Goal: Transaction & Acquisition: Download file/media

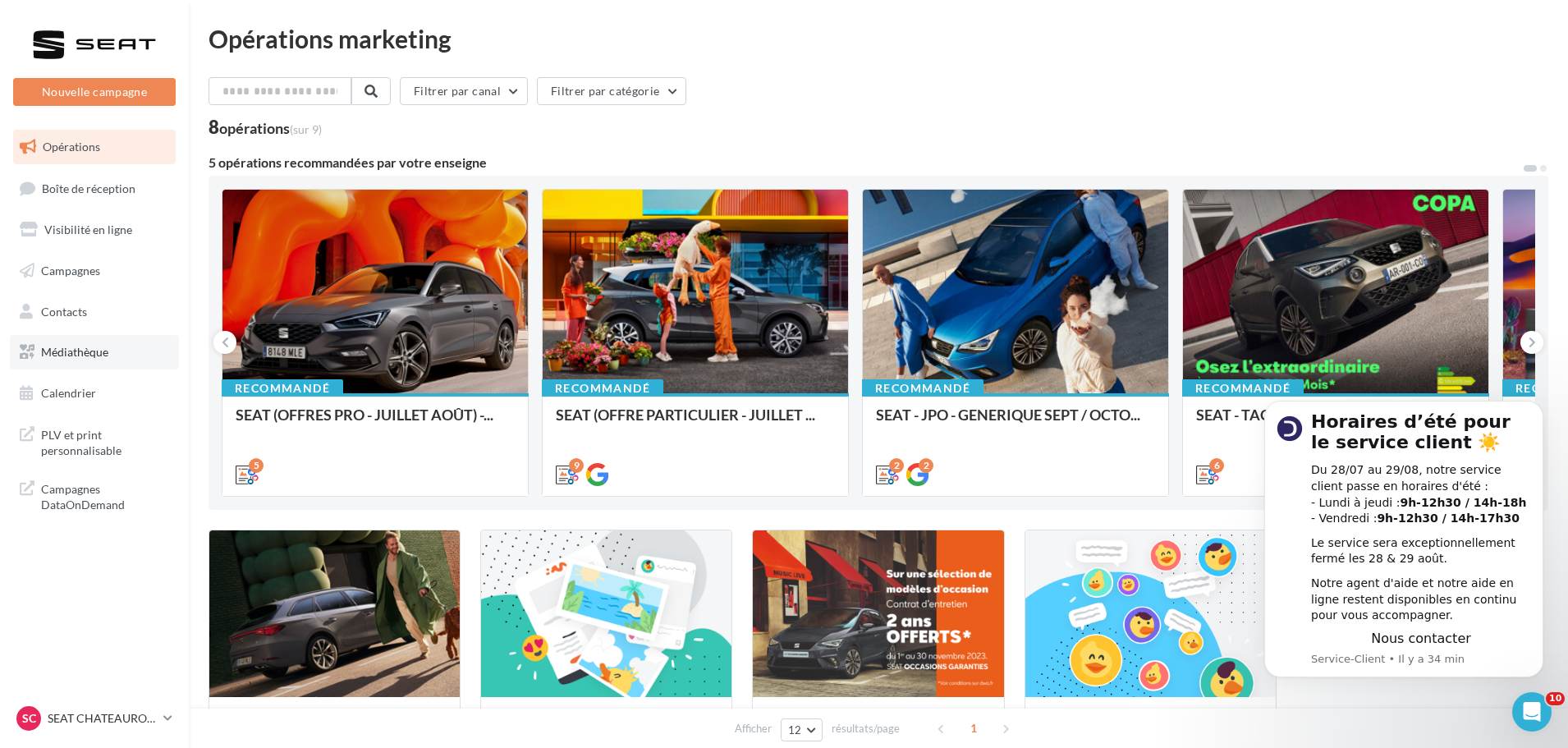
click at [73, 348] on span "Médiathèque" at bounding box center [75, 352] width 67 height 14
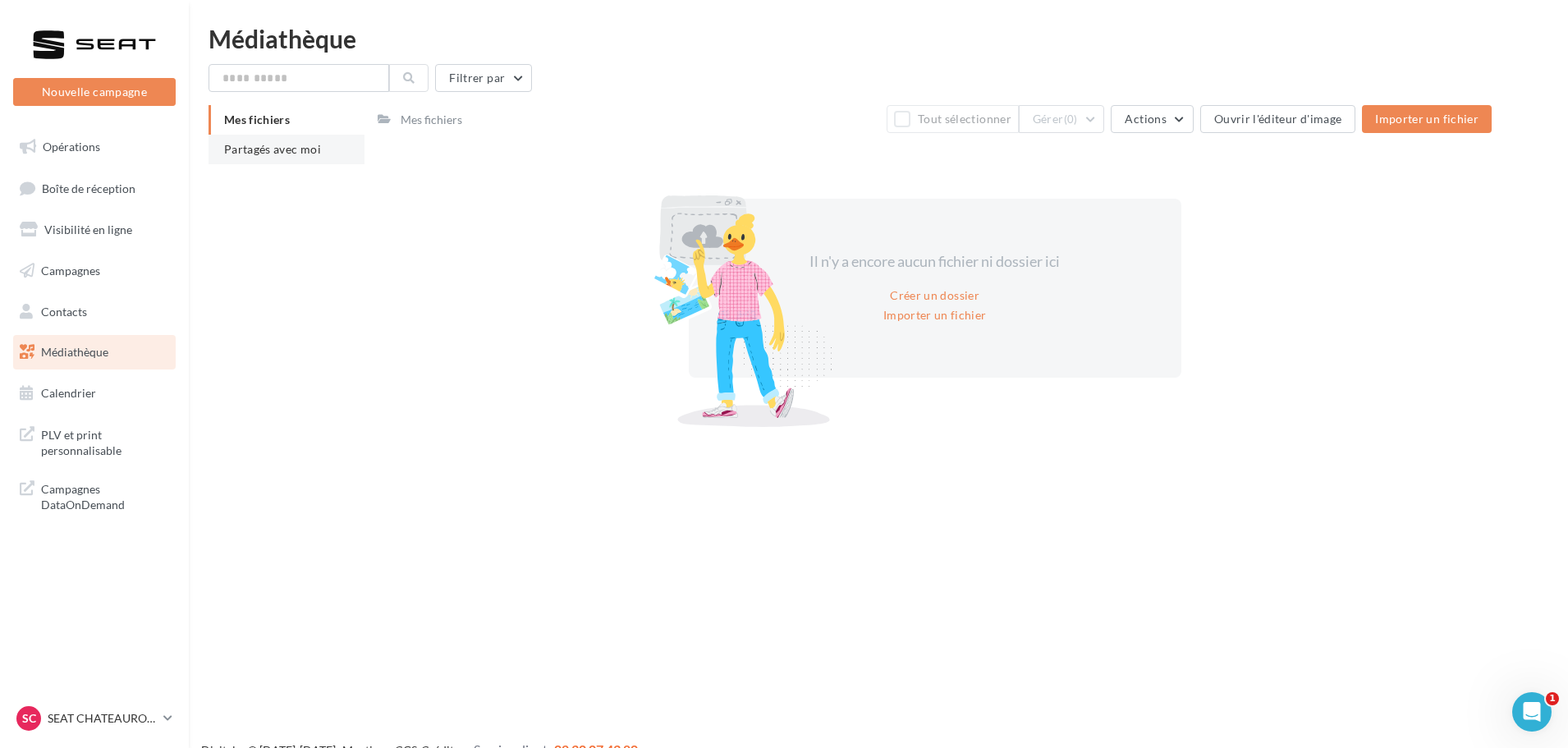
click at [314, 163] on li "Partagés avec moi" at bounding box center [286, 149] width 156 height 30
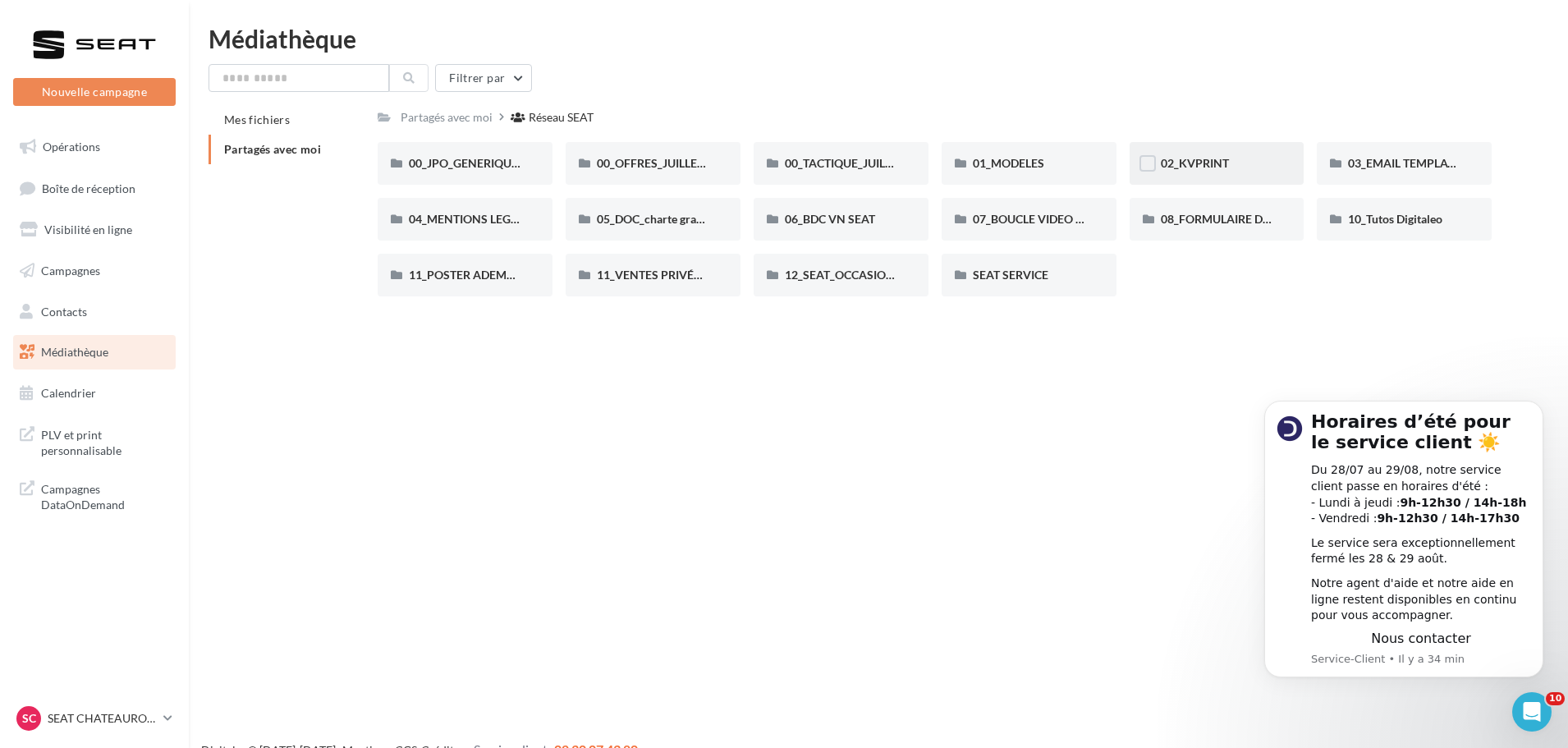
click at [1210, 170] on div "02_KVPRINT" at bounding box center [1217, 163] width 112 height 16
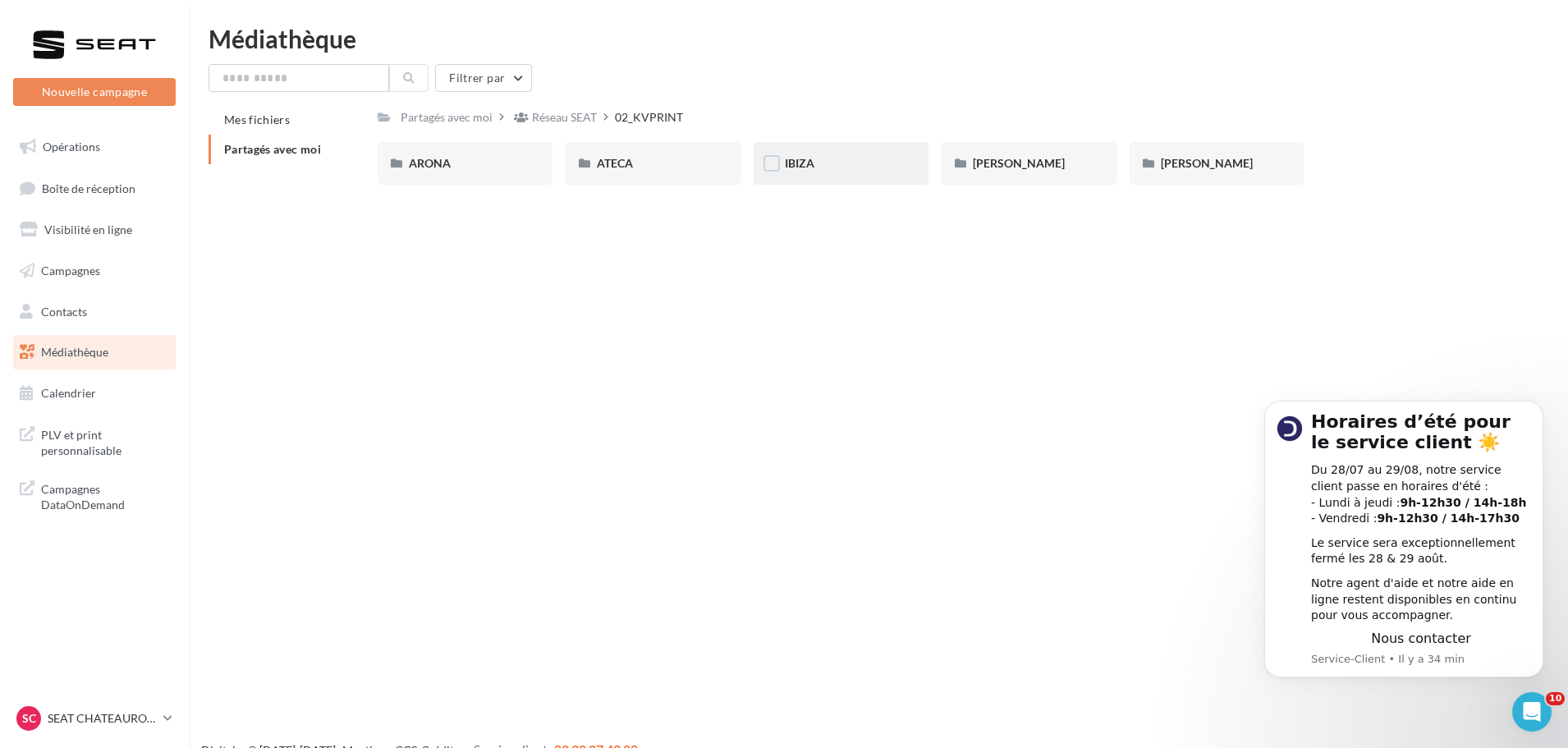
click at [853, 154] on div "IBIZA" at bounding box center [841, 163] width 175 height 43
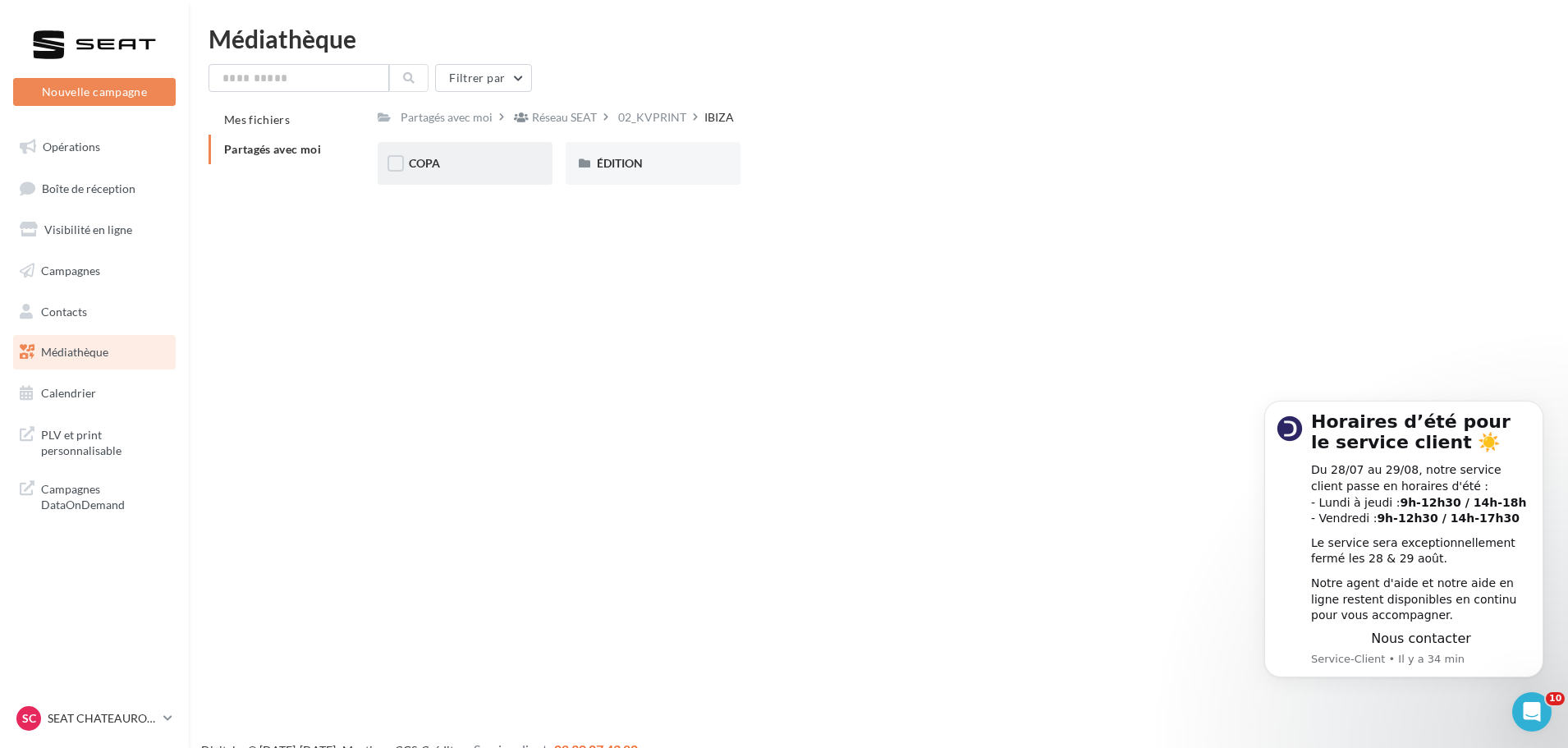
click at [418, 171] on div "COPA" at bounding box center [465, 163] width 112 height 16
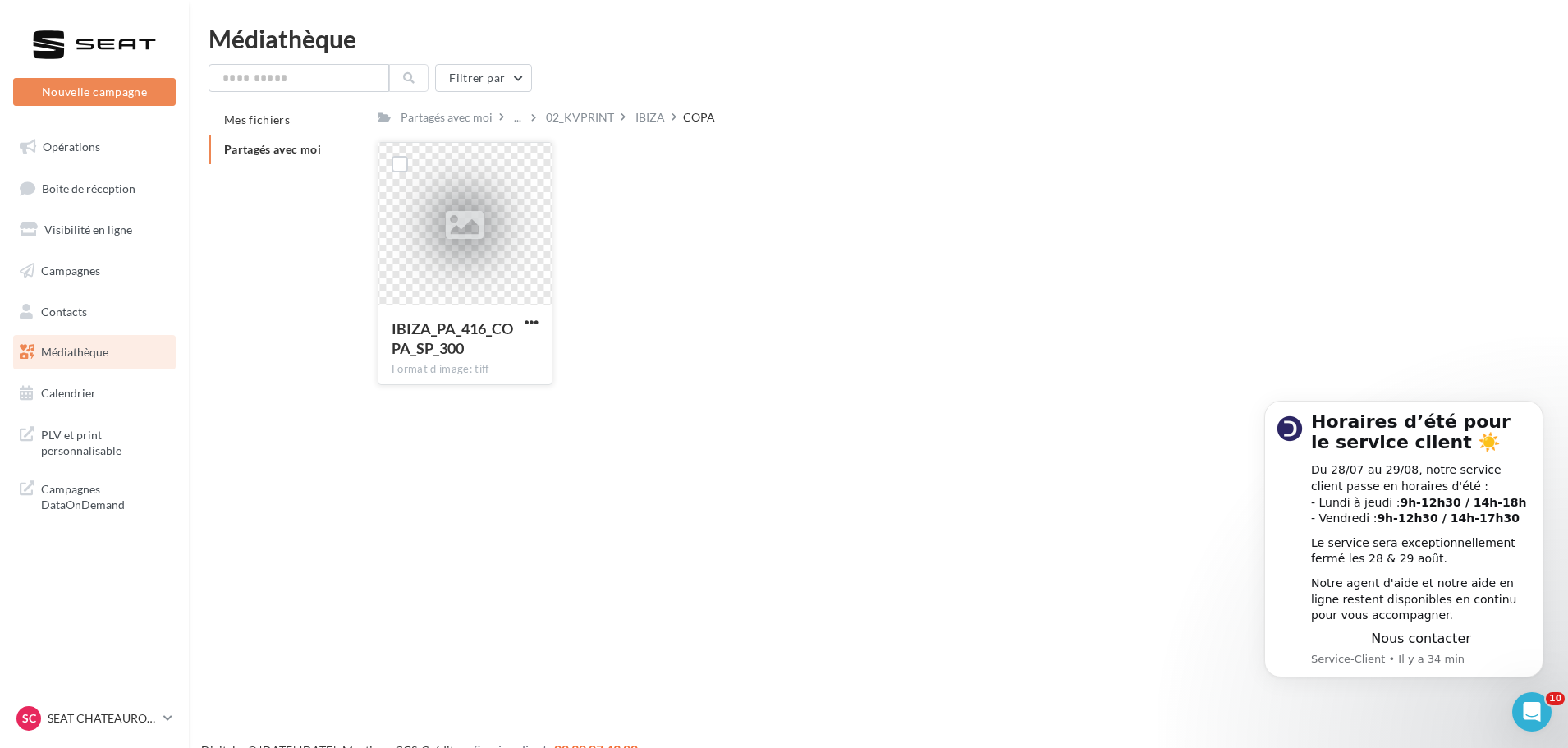
click at [460, 224] on icon at bounding box center [465, 225] width 38 height 38
click at [532, 325] on span "button" at bounding box center [531, 322] width 14 height 14
click at [488, 350] on button "Télécharger" at bounding box center [460, 354] width 164 height 43
click at [583, 125] on div "02_KVPRINT" at bounding box center [579, 116] width 68 height 16
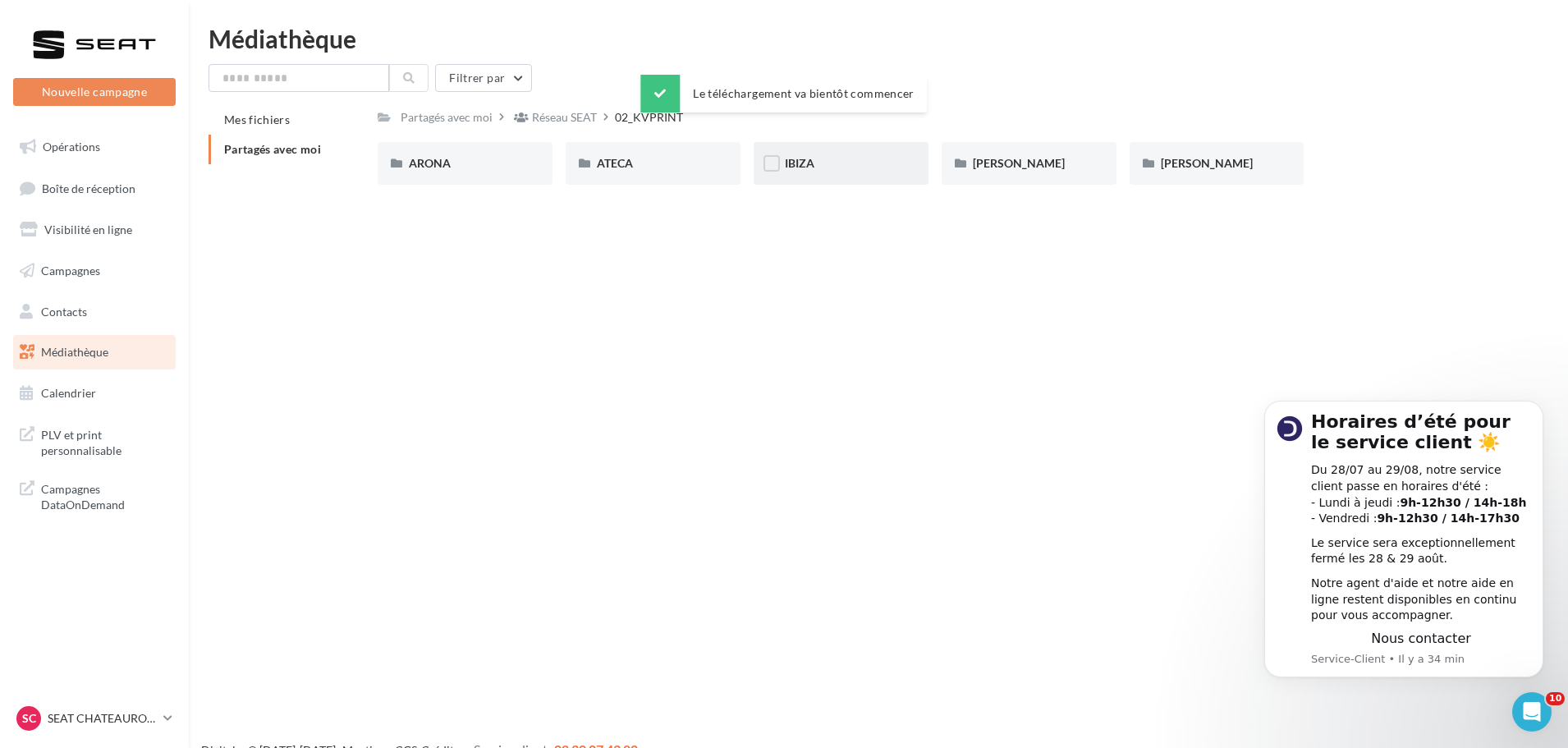
click at [813, 170] on span "IBIZA" at bounding box center [800, 163] width 30 height 14
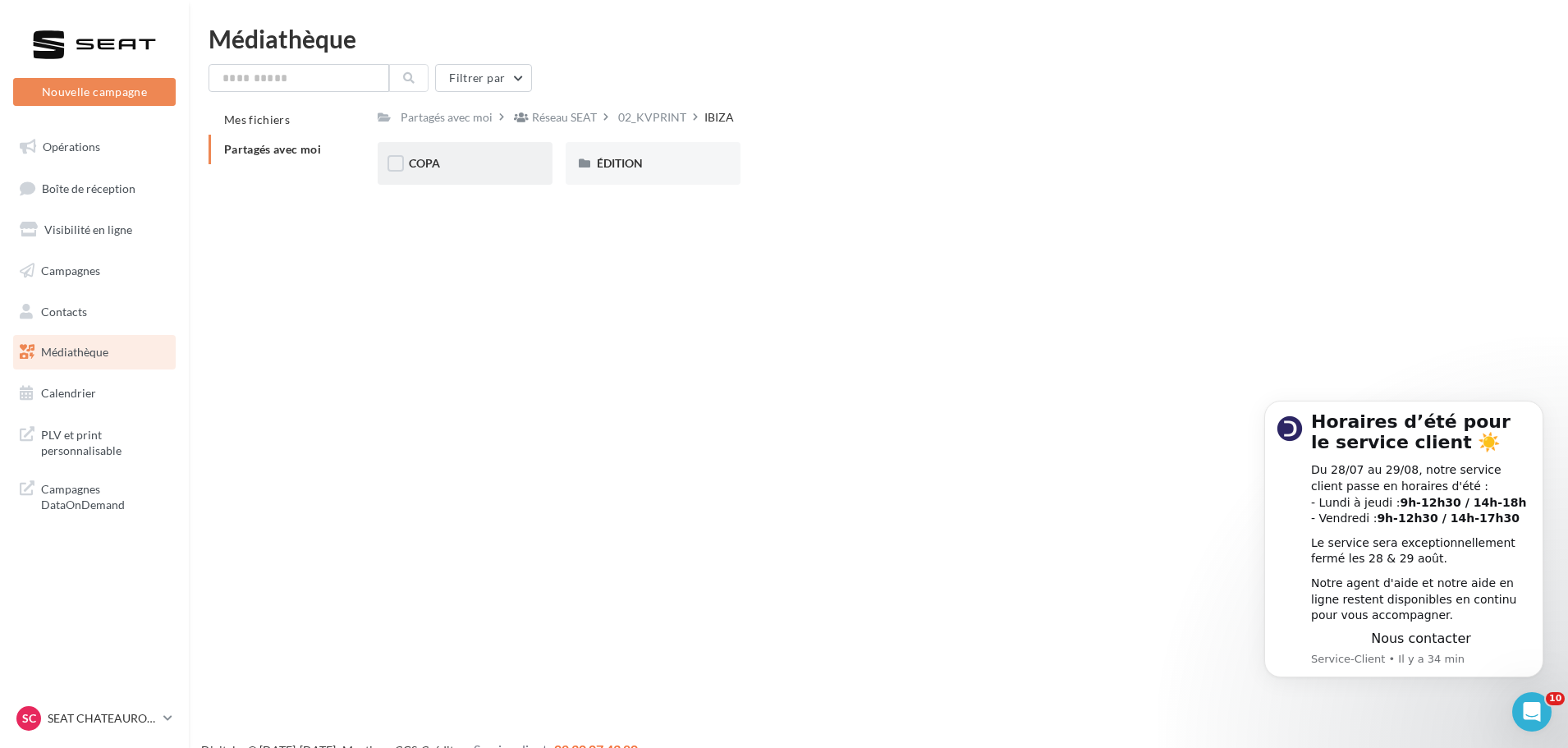
click at [477, 175] on div "COPA" at bounding box center [465, 163] width 175 height 43
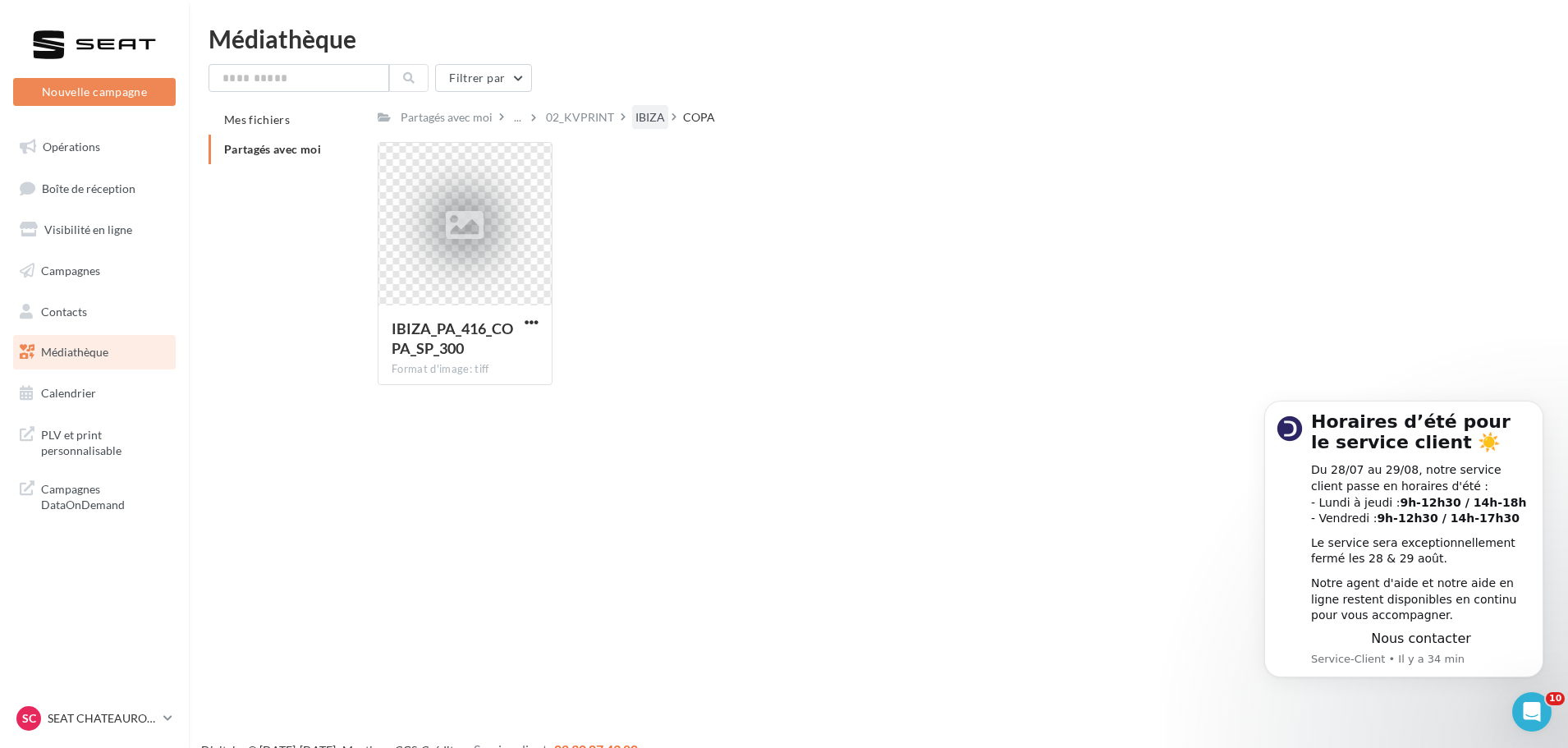
click at [639, 127] on div "IBIZA" at bounding box center [650, 117] width 36 height 24
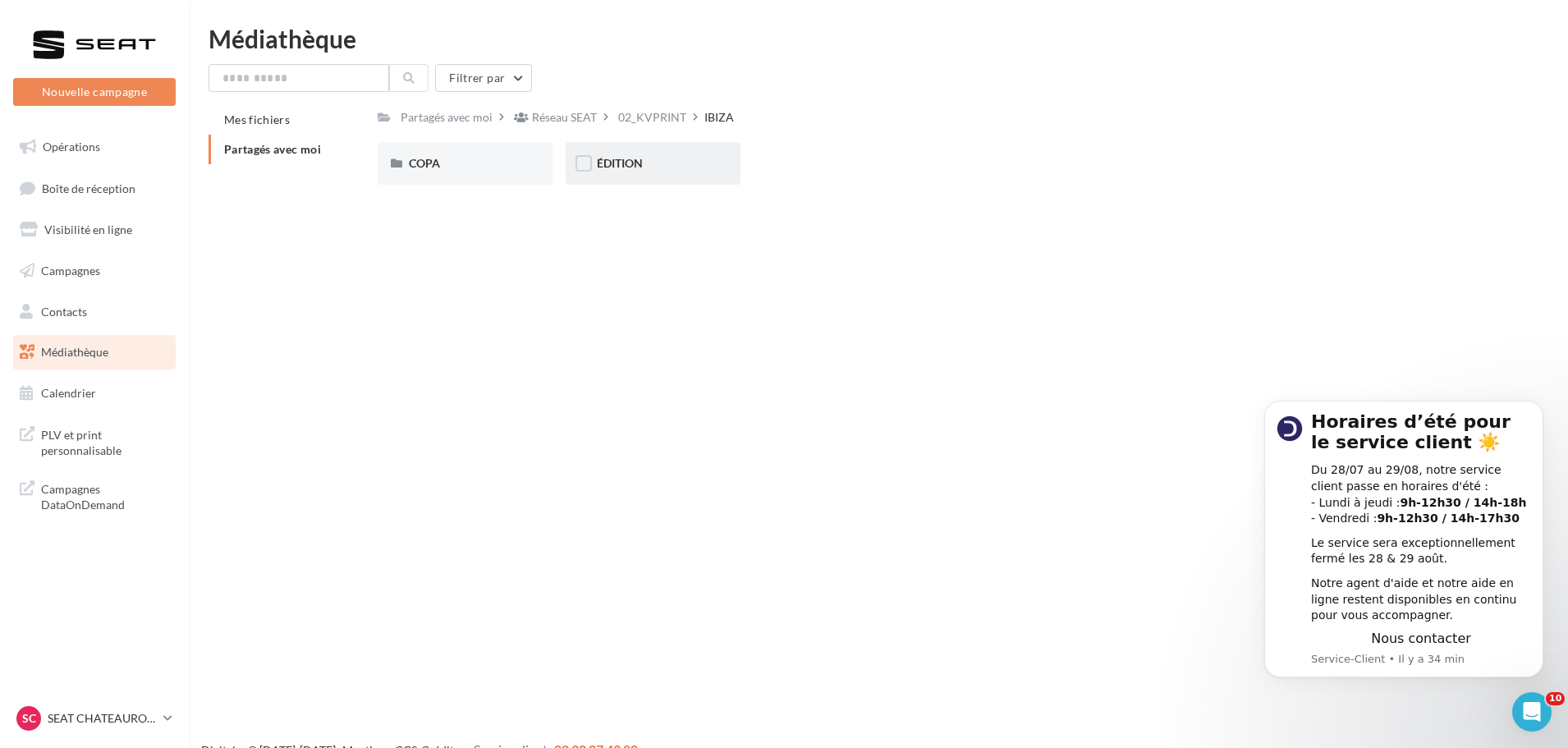
click at [649, 175] on div "ÉDITION" at bounding box center [653, 163] width 175 height 43
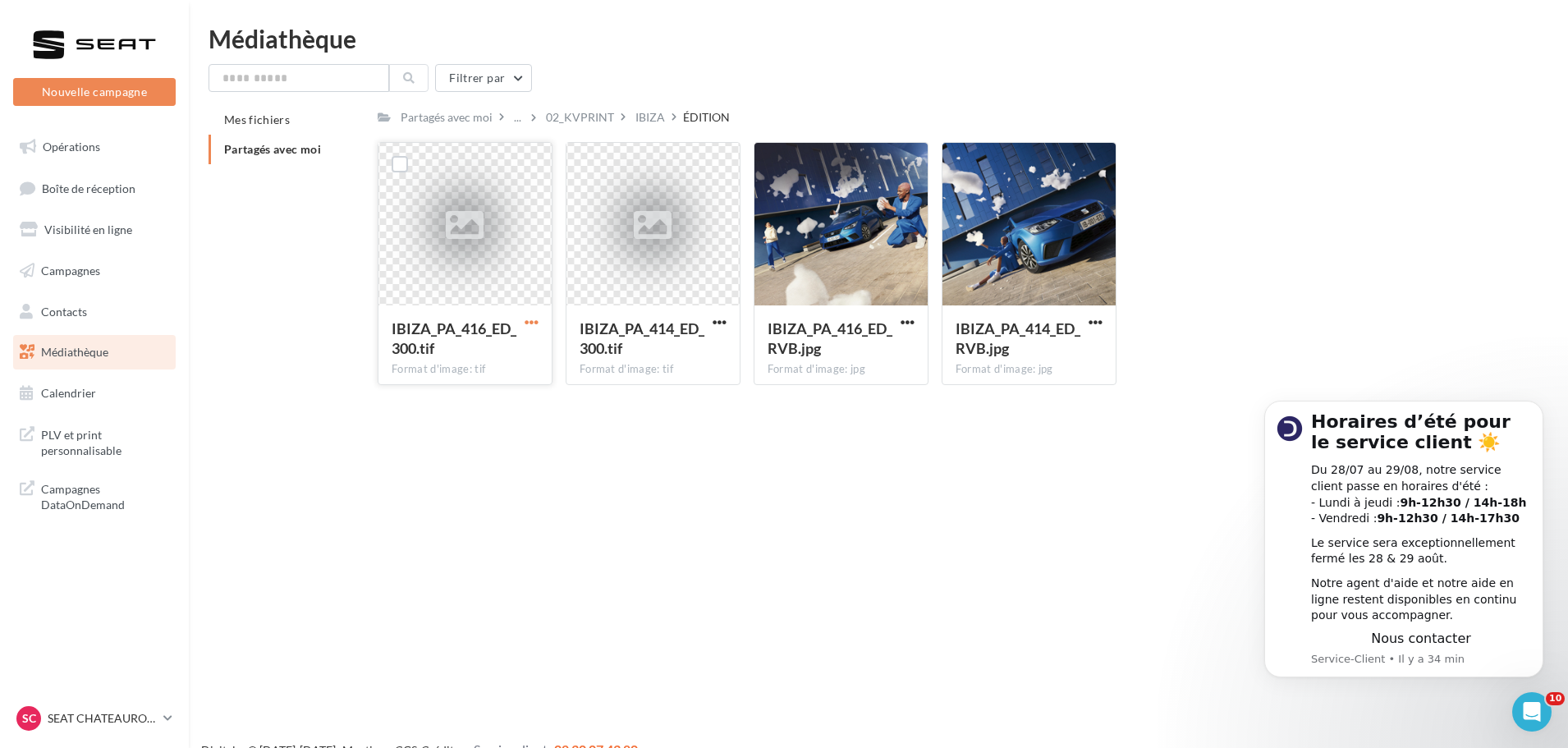
click at [526, 320] on span "button" at bounding box center [531, 322] width 14 height 14
click at [498, 346] on button "Télécharger" at bounding box center [460, 354] width 164 height 43
click at [1101, 319] on span "button" at bounding box center [1096, 322] width 14 height 14
click at [1017, 351] on button "Télécharger" at bounding box center [1024, 354] width 164 height 43
